Goal: Information Seeking & Learning: Learn about a topic

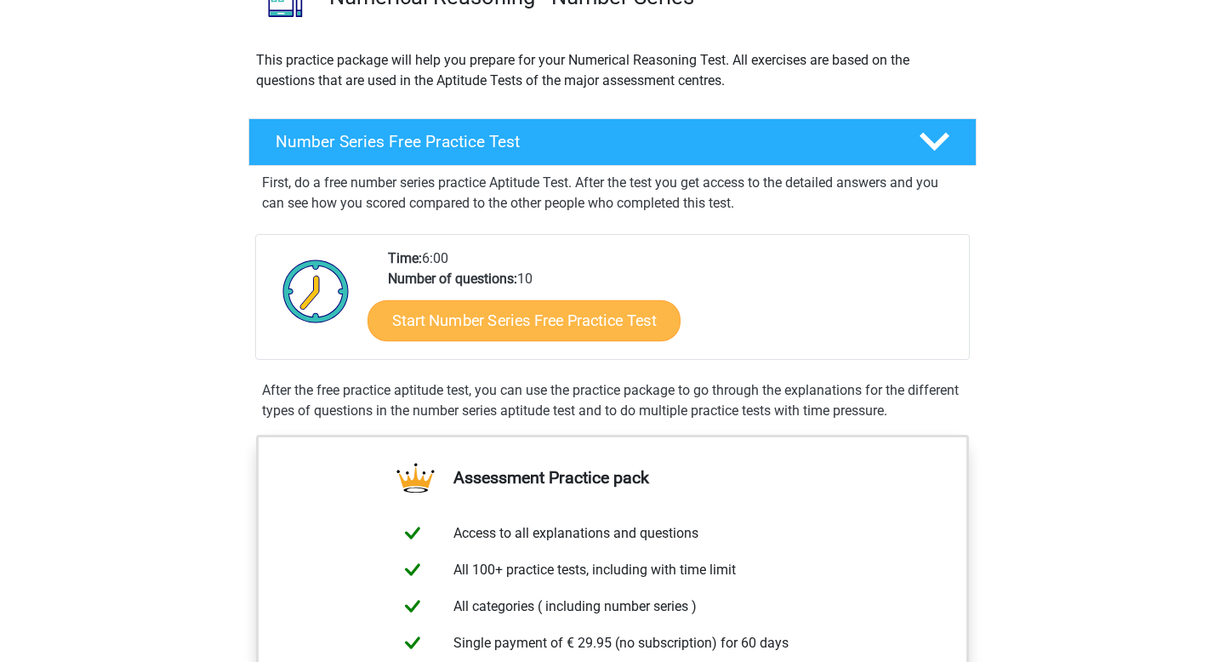
scroll to position [168, 0]
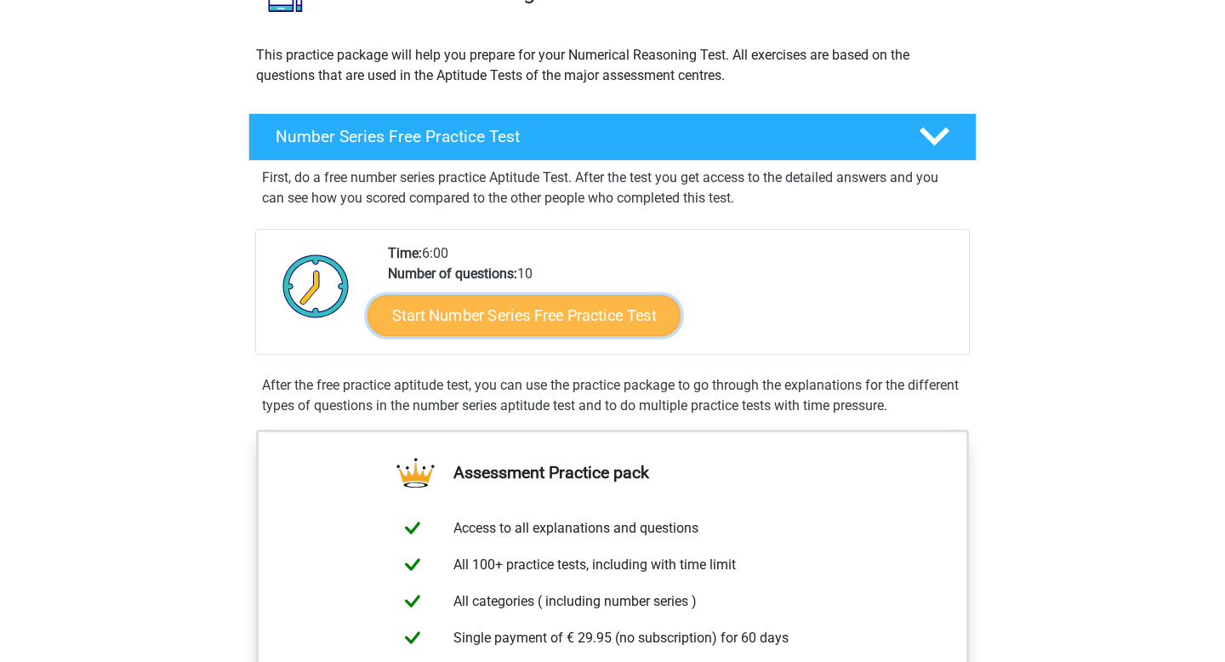
click at [464, 319] on link "Start Number Series Free Practice Test" at bounding box center [523, 314] width 313 height 41
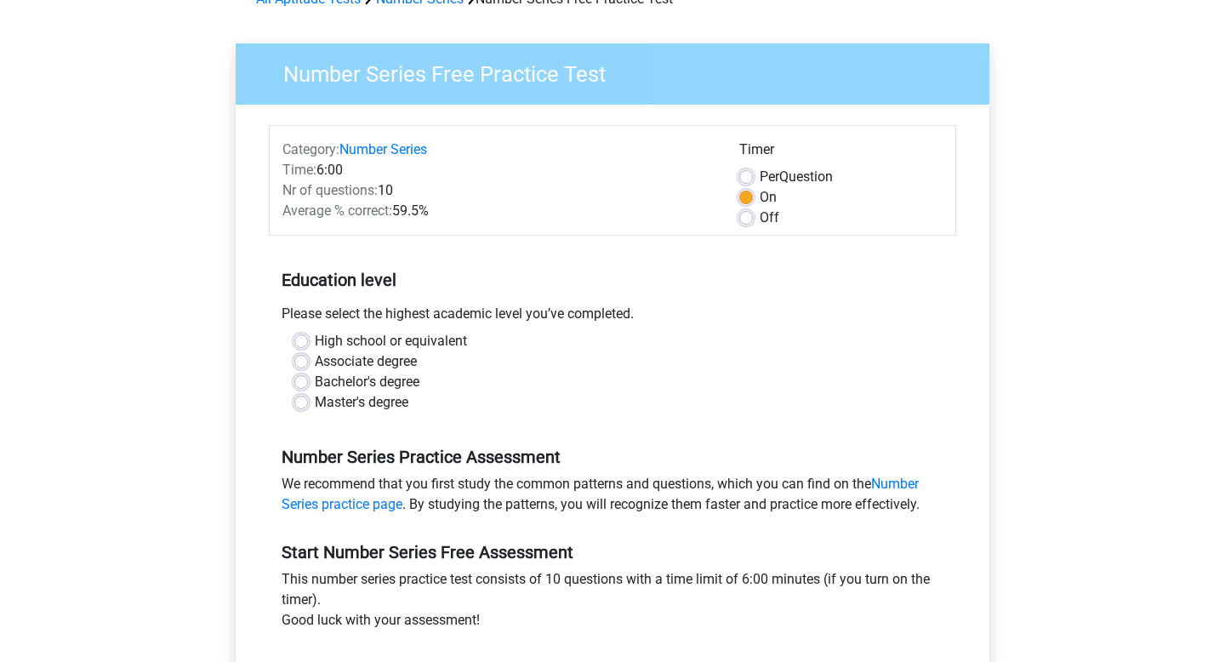
scroll to position [98, 0]
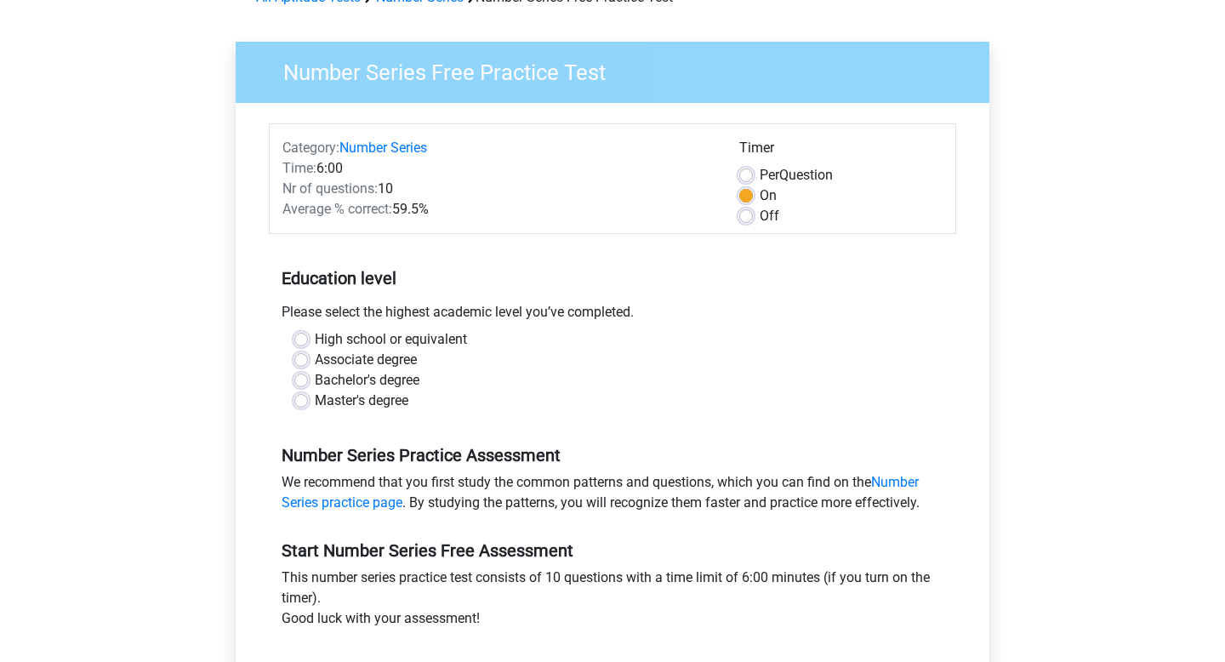
click at [315, 404] on label "Master's degree" at bounding box center [362, 400] width 94 height 20
click at [305, 404] on input "Master's degree" at bounding box center [301, 398] width 14 height 17
radio input "true"
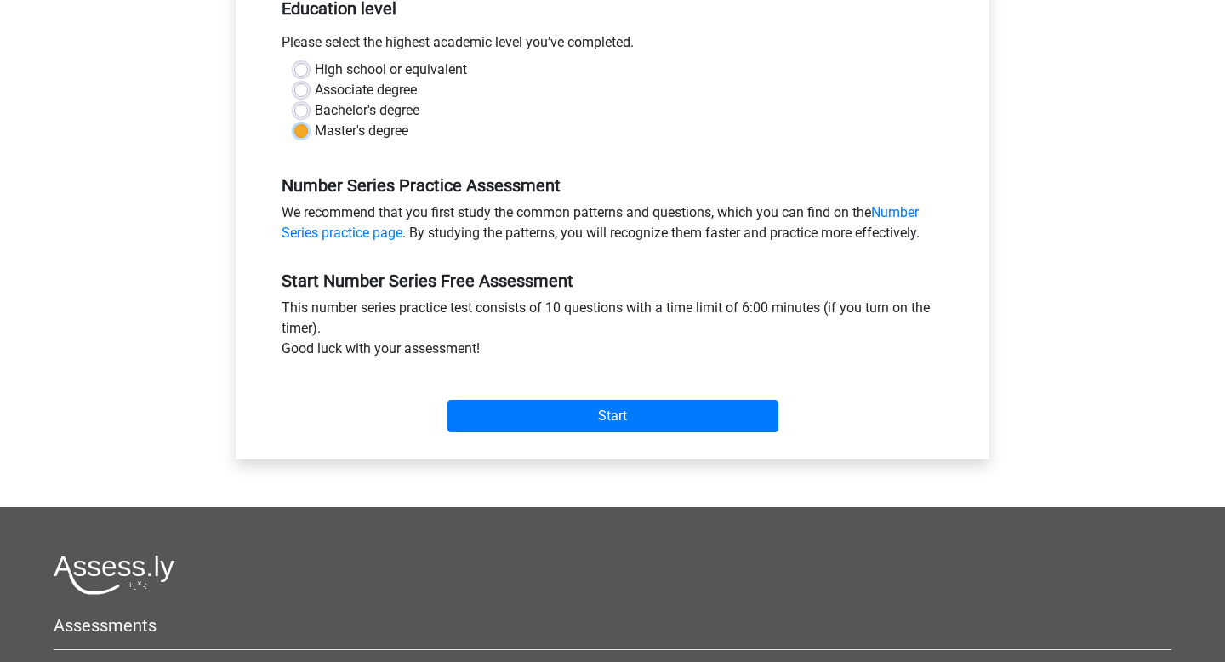
scroll to position [462, 0]
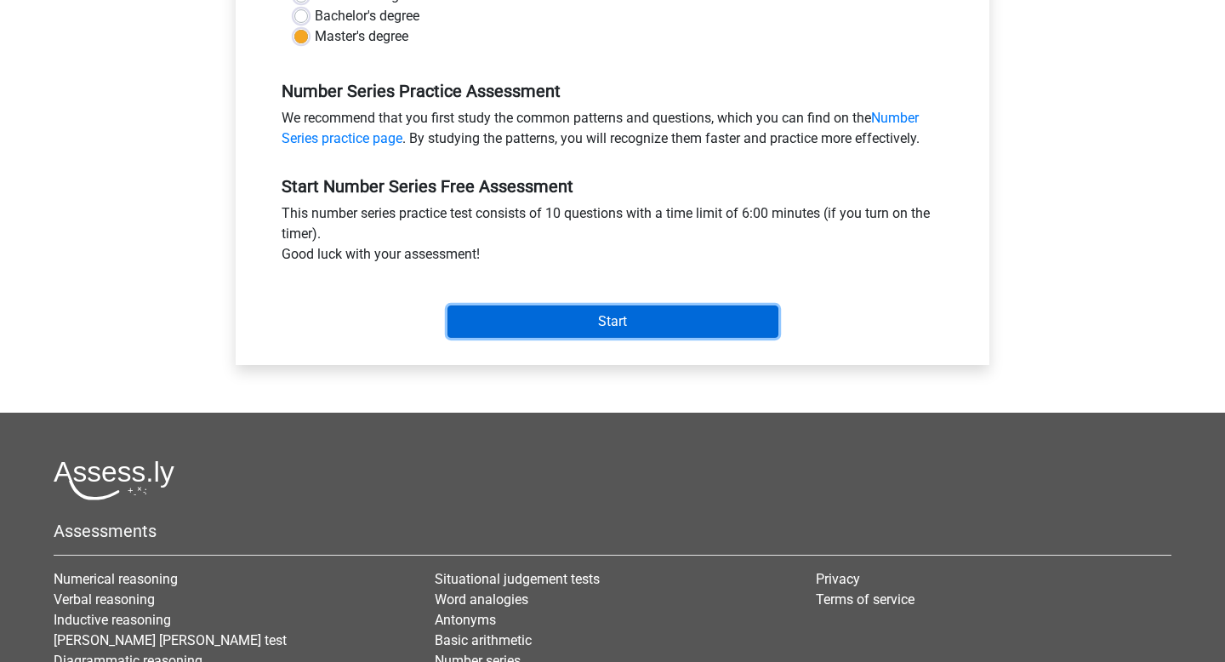
click at [540, 323] on input "Start" at bounding box center [612, 321] width 331 height 32
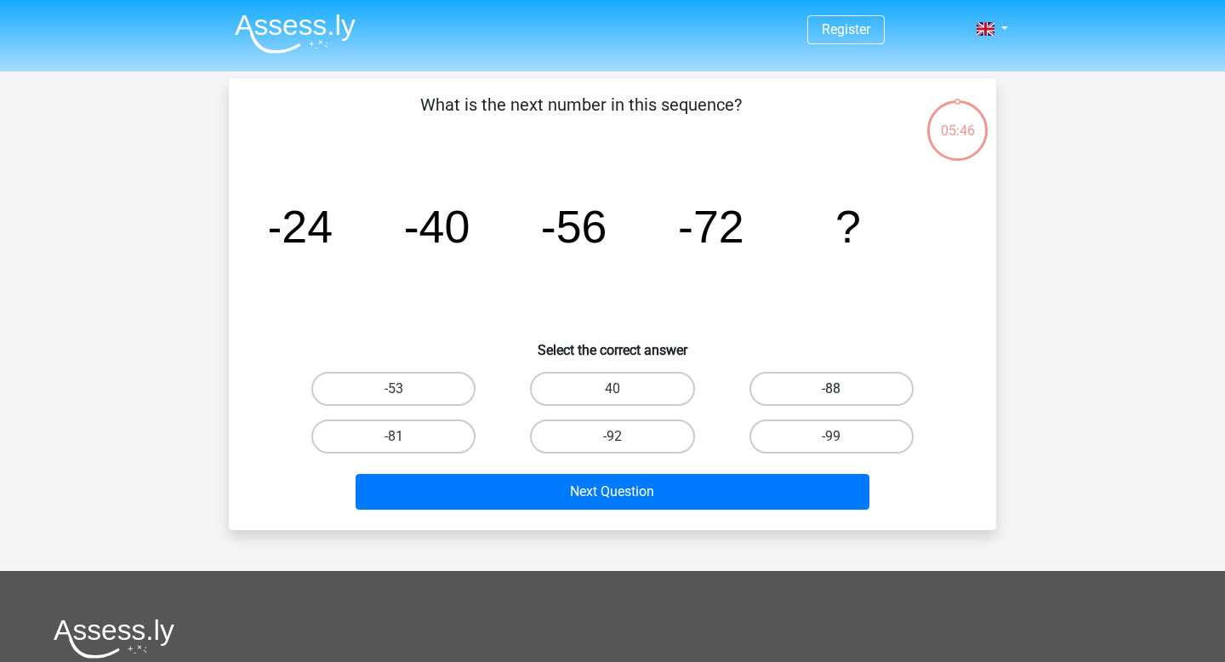
click at [777, 379] on label "-88" at bounding box center [831, 389] width 164 height 34
click at [831, 389] on input "-88" at bounding box center [836, 394] width 11 height 11
radio input "true"
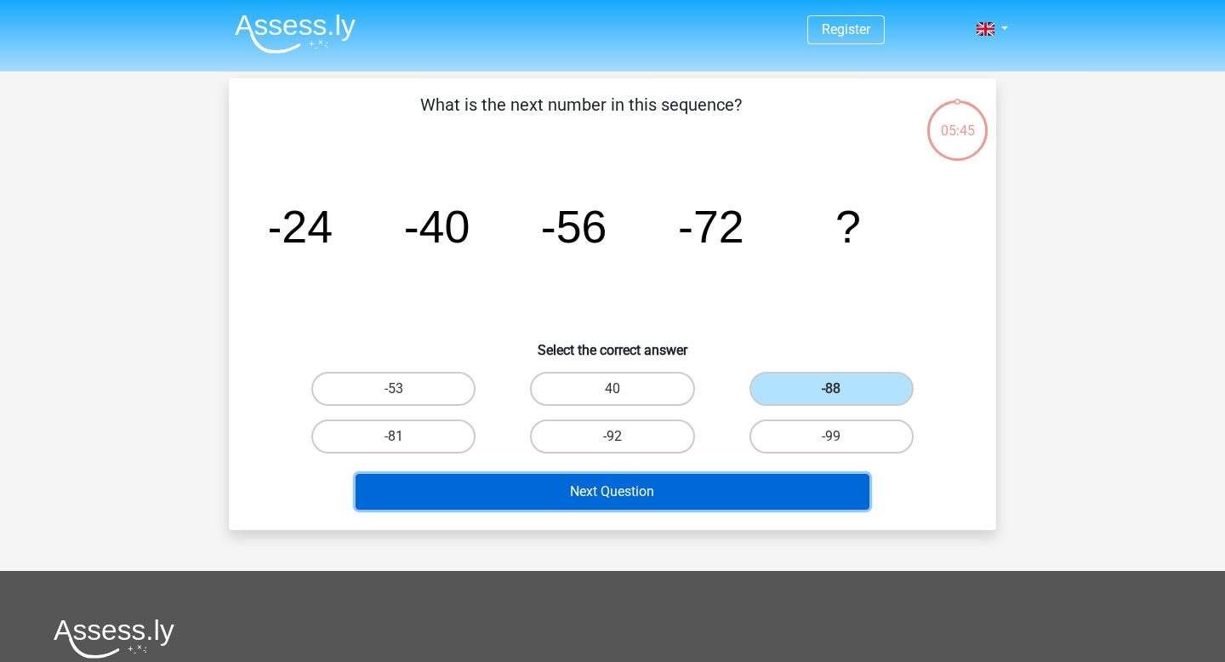
click at [719, 488] on button "Next Question" at bounding box center [612, 492] width 514 height 36
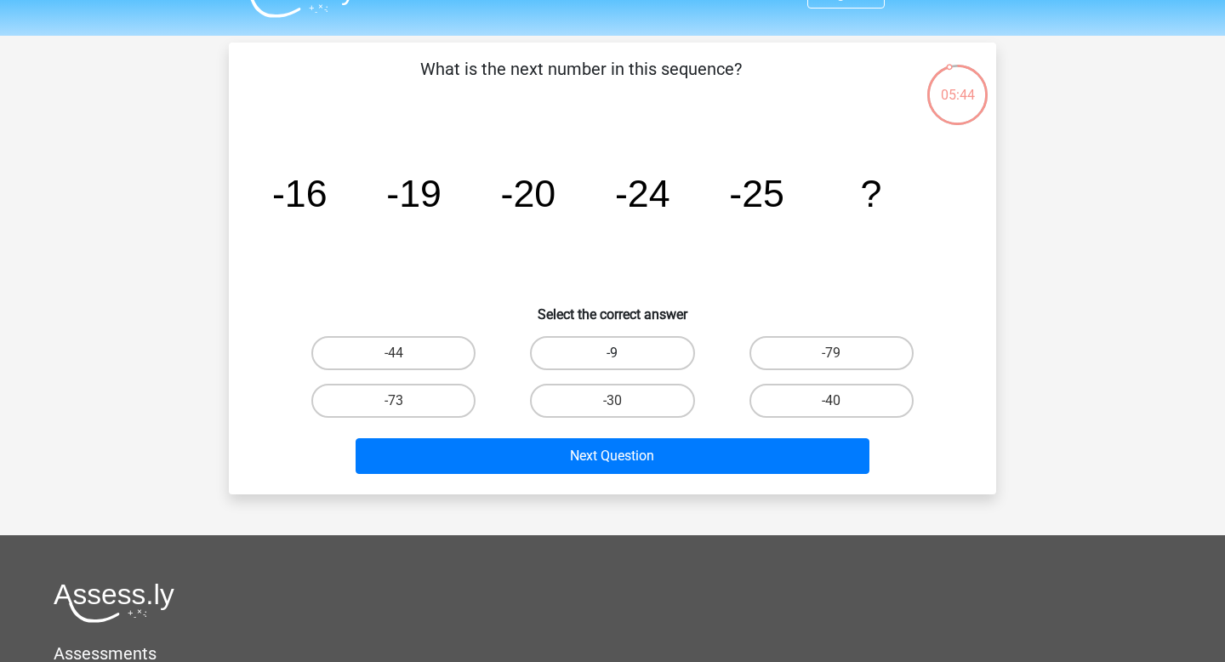
scroll to position [35, 0]
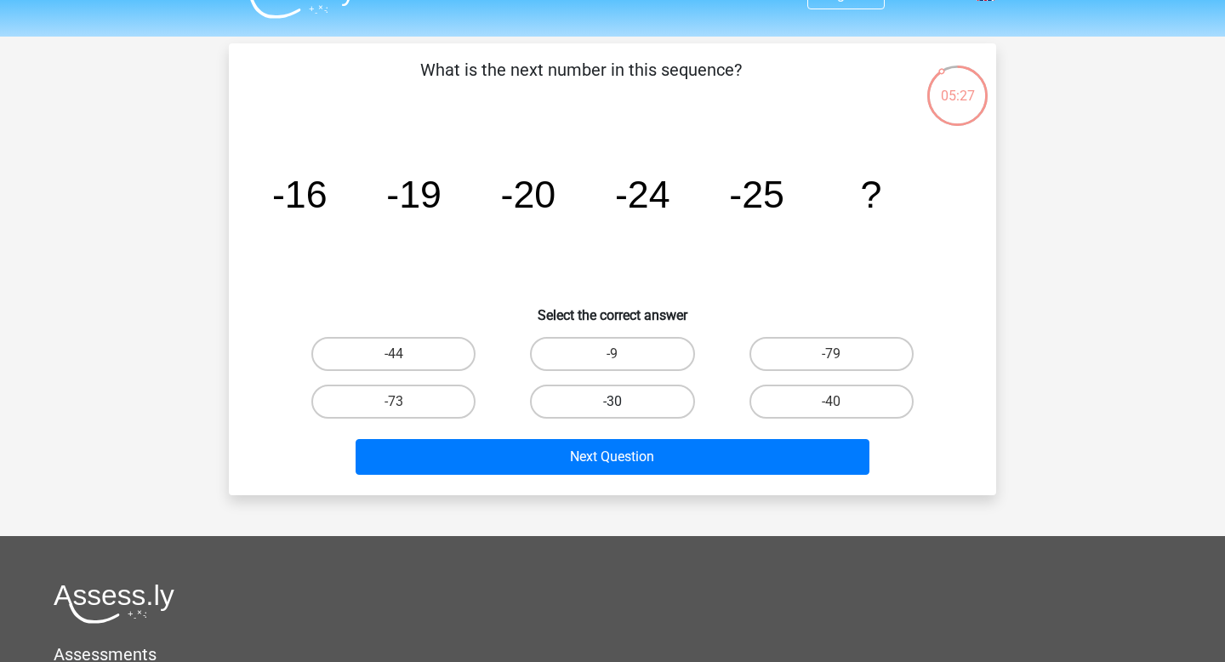
click at [602, 397] on label "-30" at bounding box center [612, 401] width 164 height 34
click at [612, 401] on input "-30" at bounding box center [617, 406] width 11 height 11
radio input "true"
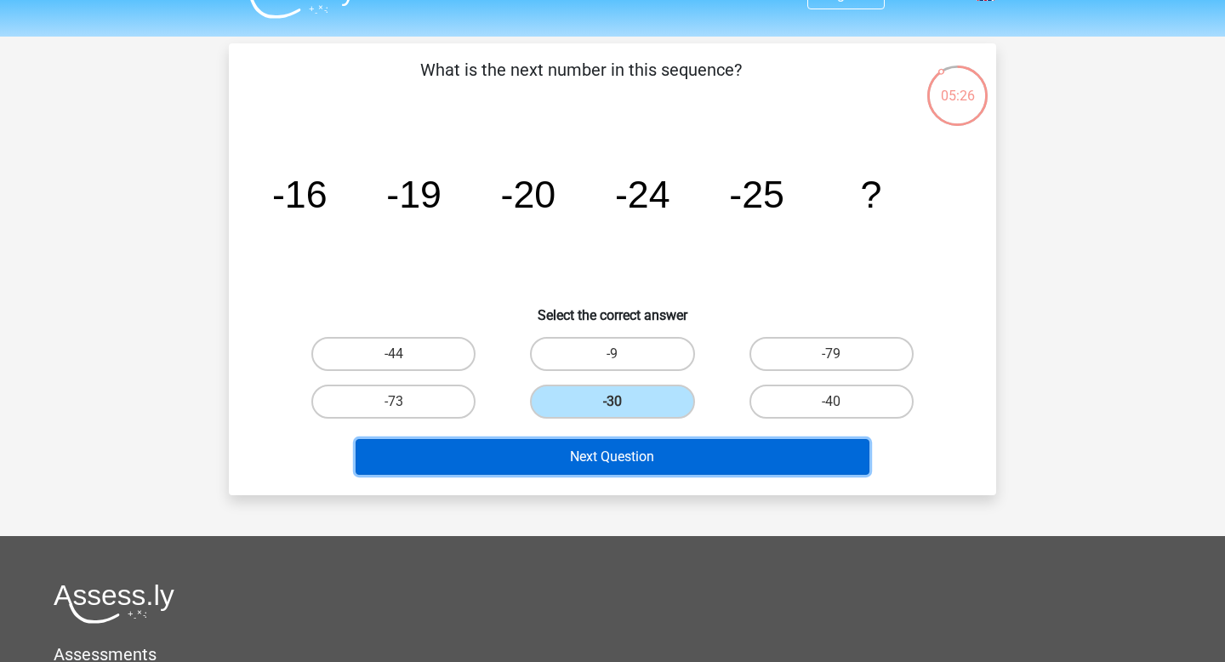
click at [605, 452] on button "Next Question" at bounding box center [612, 457] width 514 height 36
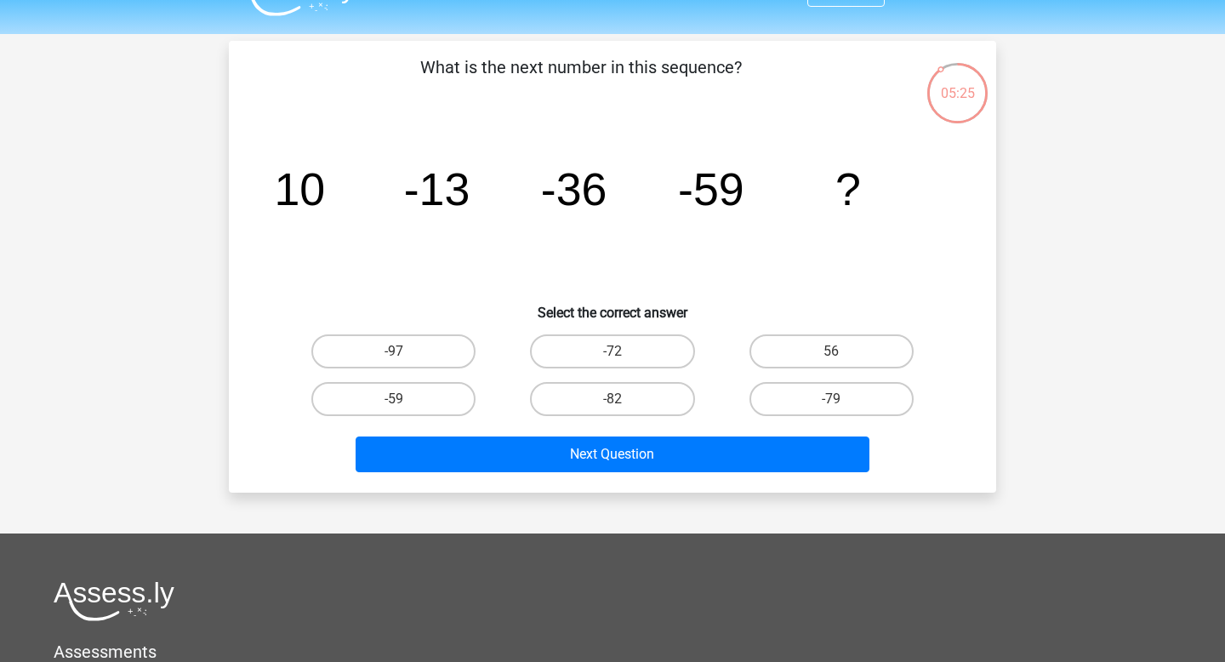
scroll to position [31, 0]
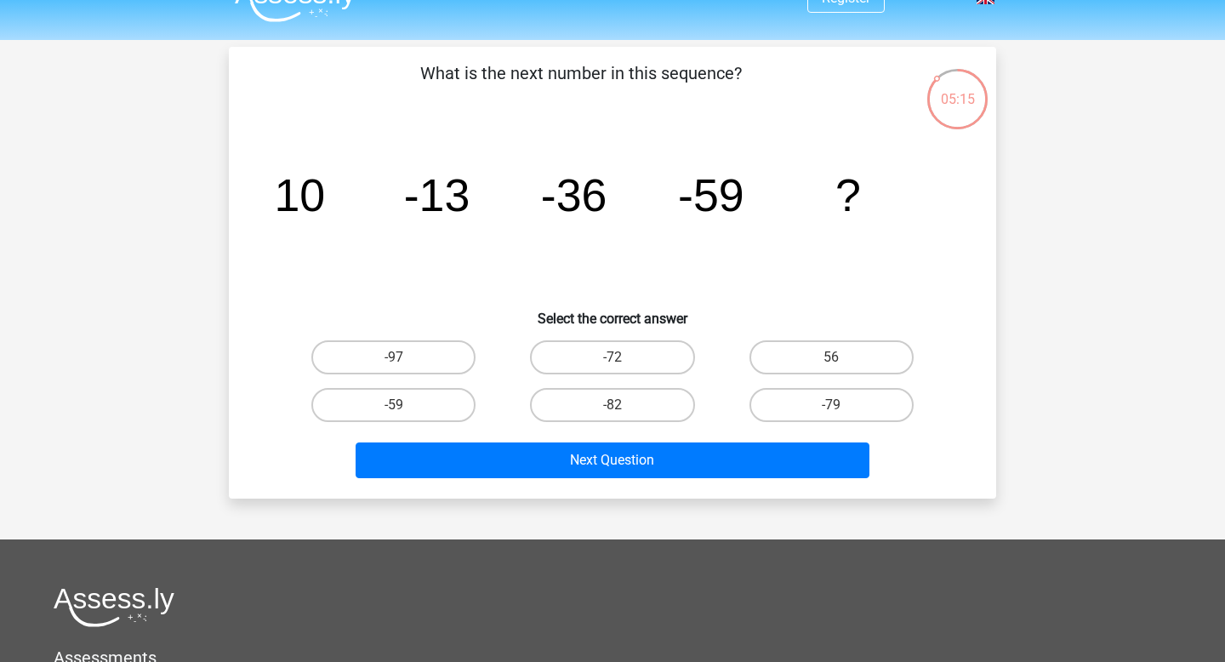
click at [371, 183] on icon "image/svg+xml 10 -13 -36 -59 ?" at bounding box center [612, 211] width 685 height 172
click at [619, 405] on input "-82" at bounding box center [617, 410] width 11 height 11
radio input "true"
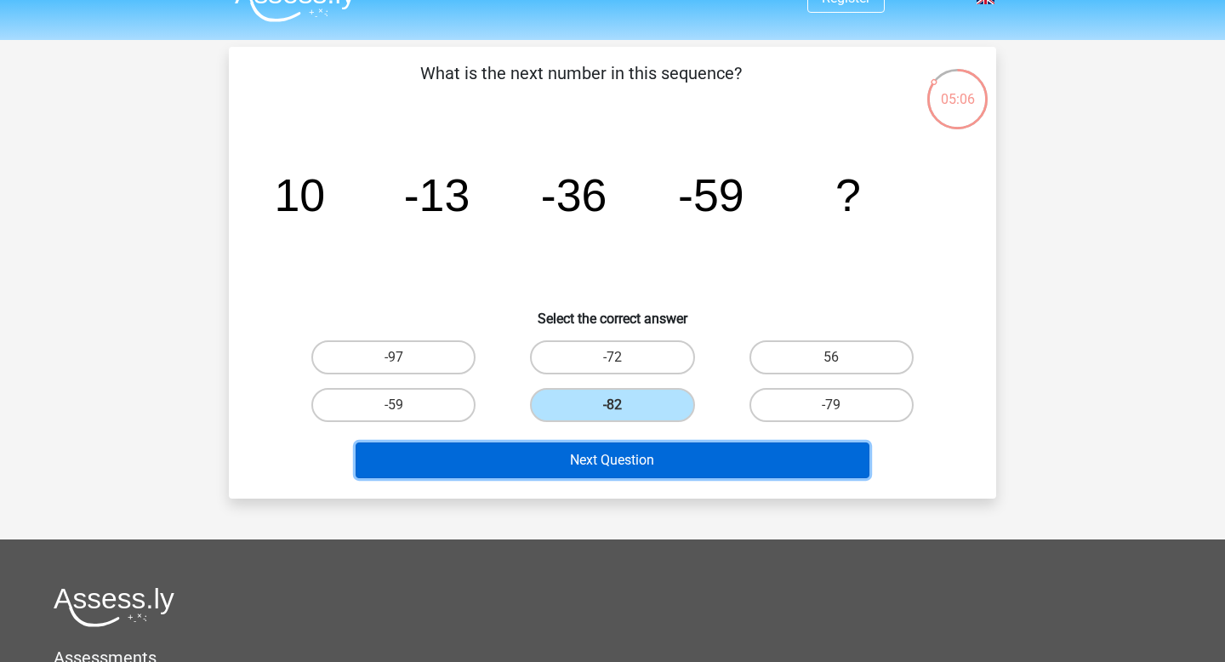
click at [622, 457] on button "Next Question" at bounding box center [612, 460] width 514 height 36
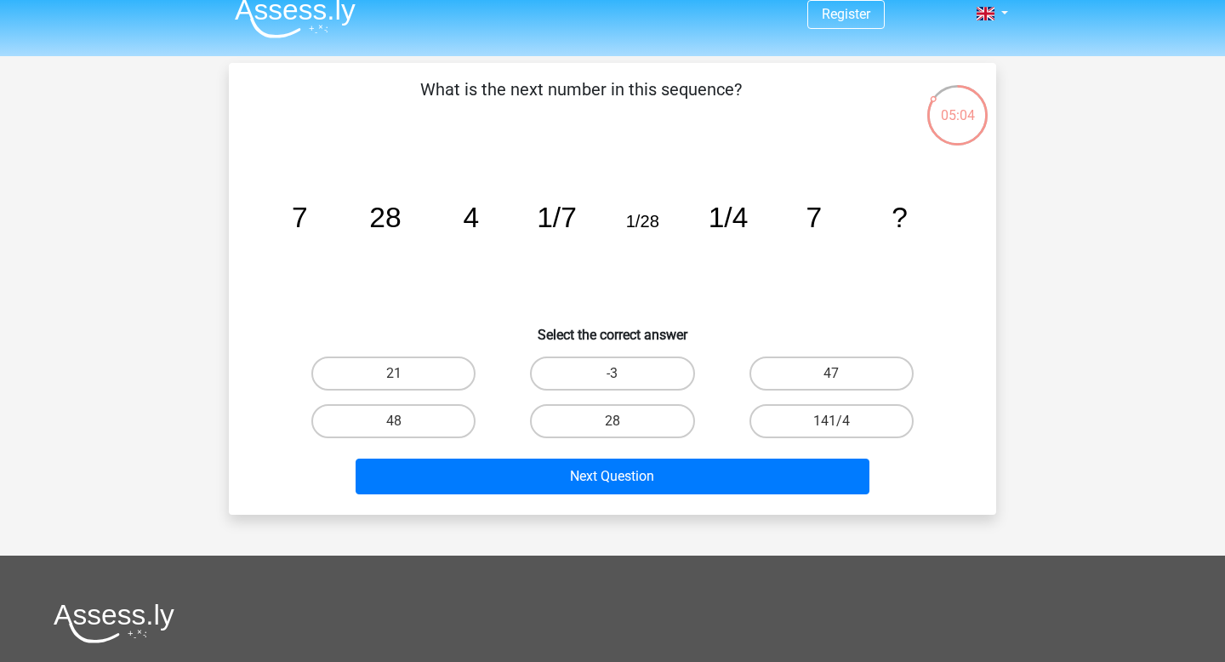
scroll to position [0, 0]
